Goal: Task Accomplishment & Management: Manage account settings

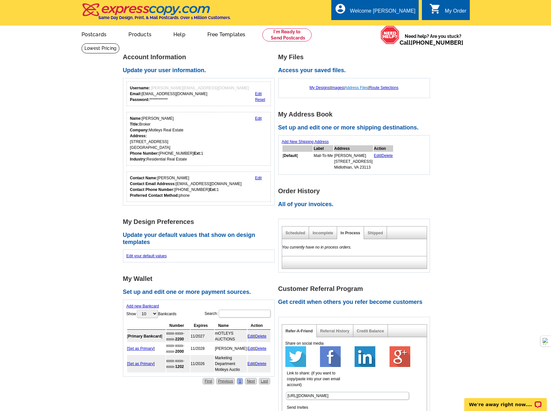
click at [355, 86] on link "Address Files" at bounding box center [357, 87] width 24 height 5
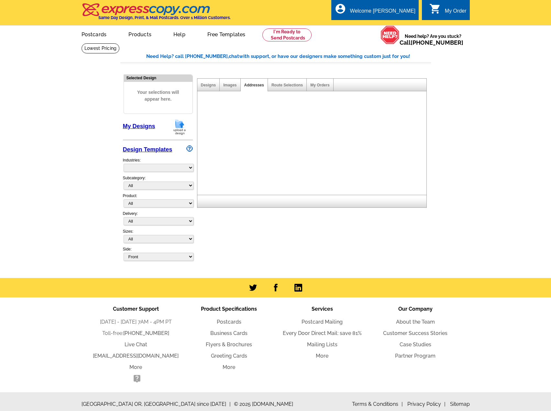
select select "785"
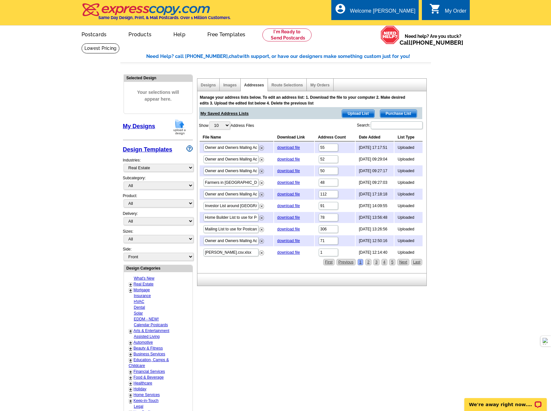
click at [349, 113] on span "Upload List" at bounding box center [358, 114] width 32 height 8
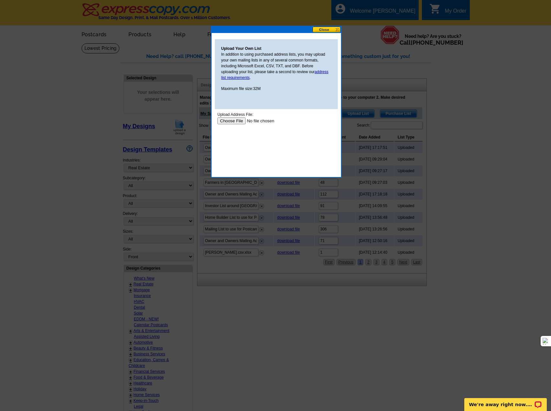
click at [237, 121] on input "file" at bounding box center [258, 121] width 82 height 7
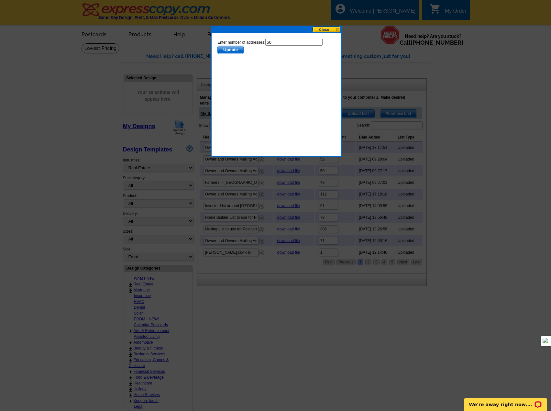
click at [229, 51] on span "Update" at bounding box center [231, 50] width 26 height 8
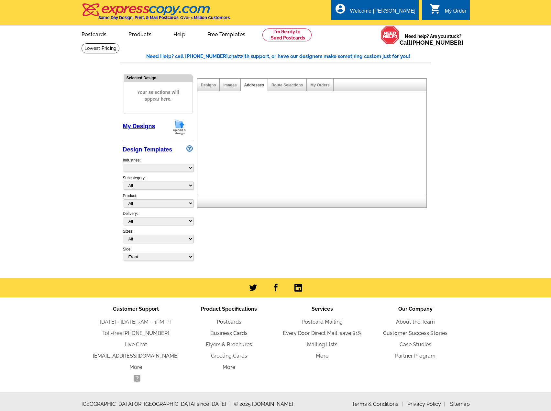
select select "785"
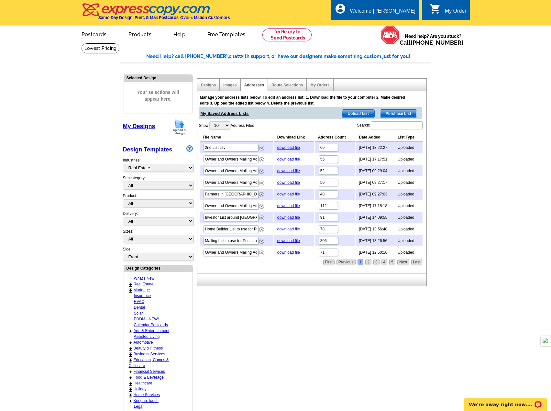
click at [353, 113] on span "Upload List" at bounding box center [358, 114] width 32 height 8
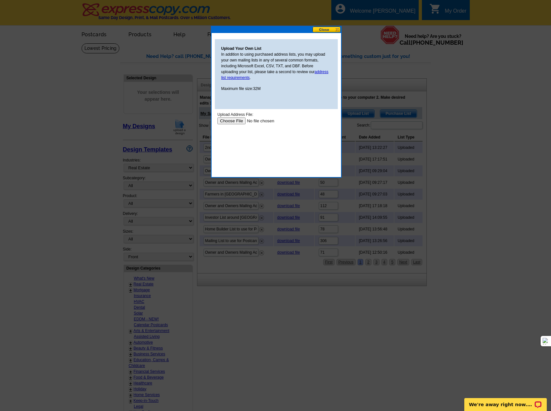
click at [231, 121] on input "file" at bounding box center [258, 121] width 82 height 7
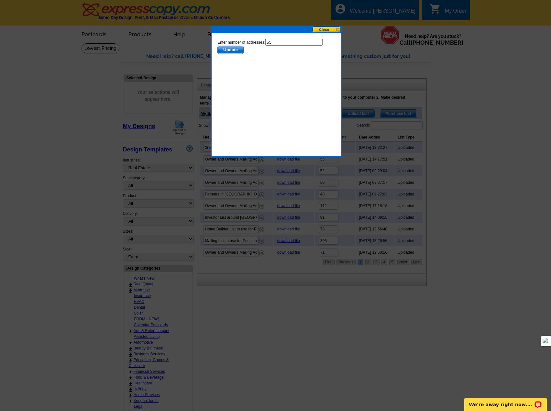
click at [229, 50] on span "Update" at bounding box center [231, 50] width 26 height 8
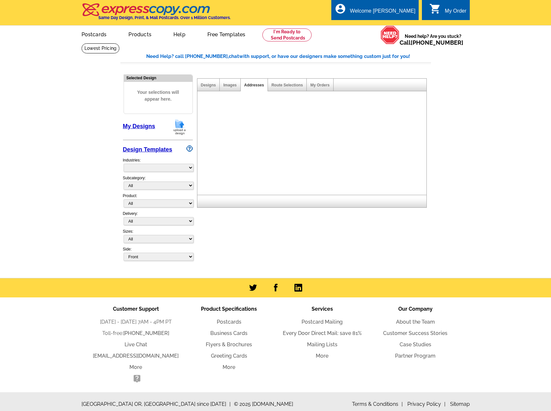
select select "785"
